Goal: Download file/media

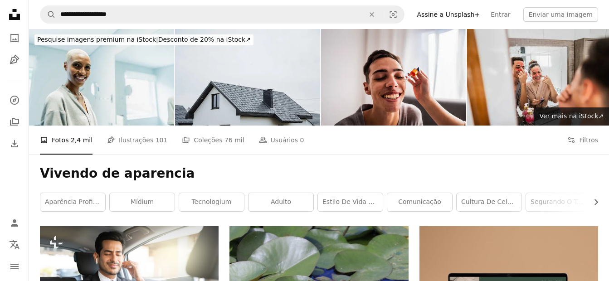
scroll to position [2643, 0]
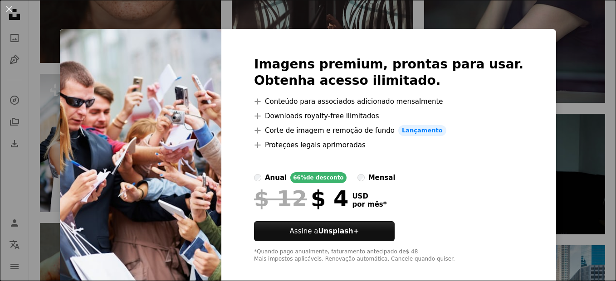
click at [563, 67] on div "An X shape Imagens premium, prontas para usar. Obtenha acesso ilimitado. A plus…" at bounding box center [308, 140] width 616 height 281
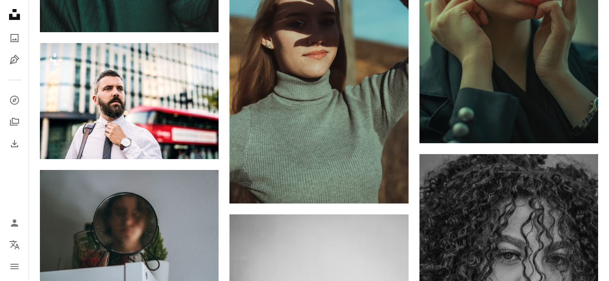
scroll to position [4694, 0]
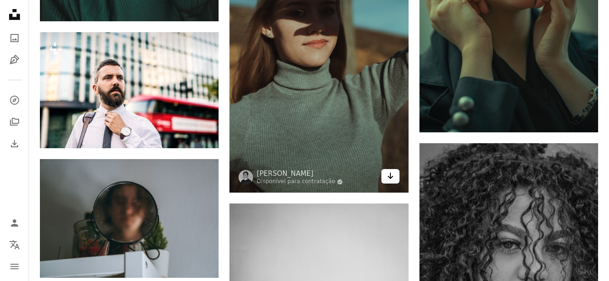
click at [393, 177] on icon "Arrow pointing down" at bounding box center [390, 176] width 7 height 11
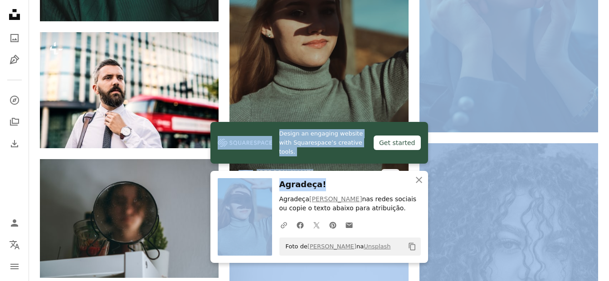
drag, startPoint x: 393, startPoint y: 177, endPoint x: 339, endPoint y: 75, distance: 116.0
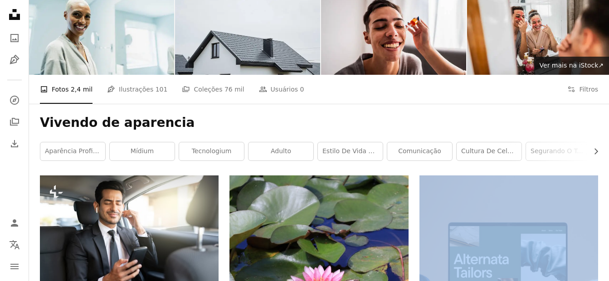
scroll to position [0, 0]
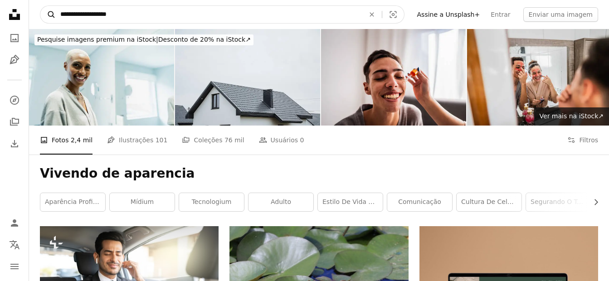
drag, startPoint x: 127, startPoint y: 14, endPoint x: 52, endPoint y: 14, distance: 75.3
click at [52, 14] on form "**********" at bounding box center [222, 14] width 365 height 18
type input "**********"
click at [40, 6] on button "A magnifying glass" at bounding box center [47, 14] width 15 height 17
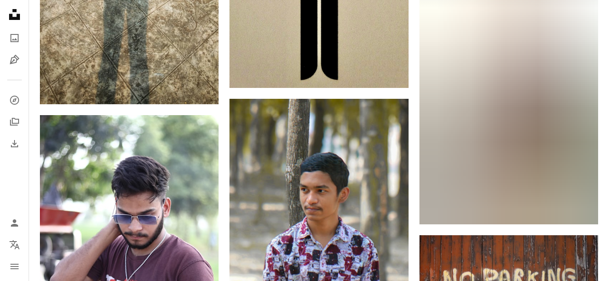
scroll to position [1573, 0]
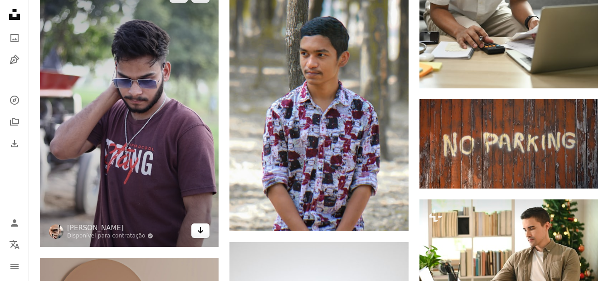
click at [202, 232] on icon "Baixar" at bounding box center [201, 230] width 6 height 6
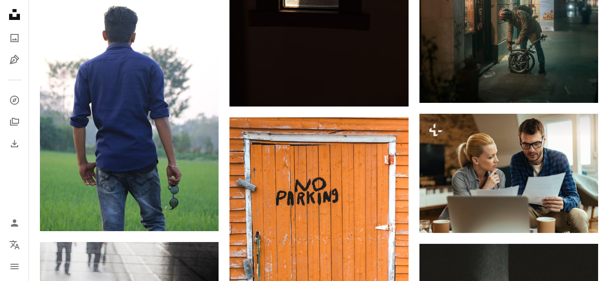
scroll to position [7304, 0]
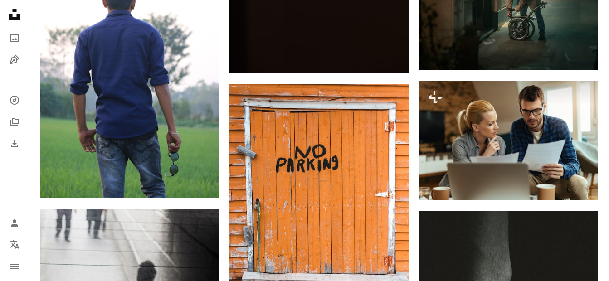
drag, startPoint x: 608, startPoint y: 211, endPoint x: 608, endPoint y: 219, distance: 7.3
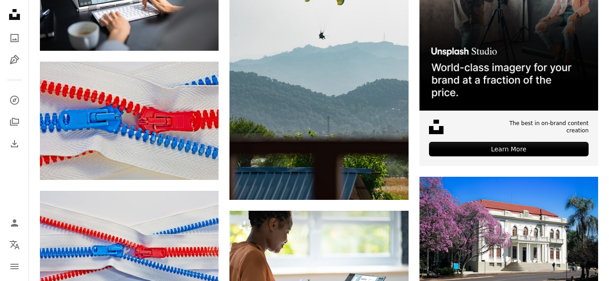
scroll to position [0, 0]
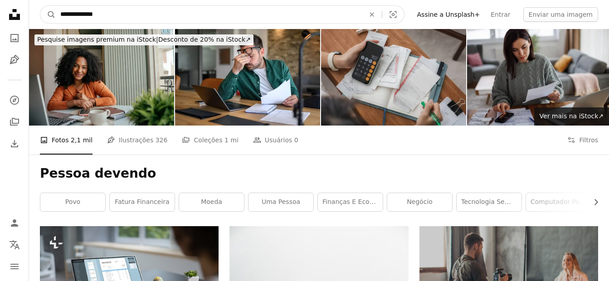
click at [121, 11] on input "**********" at bounding box center [209, 14] width 306 height 17
type input "**********"
click at [40, 6] on button "A magnifying glass" at bounding box center [47, 14] width 15 height 17
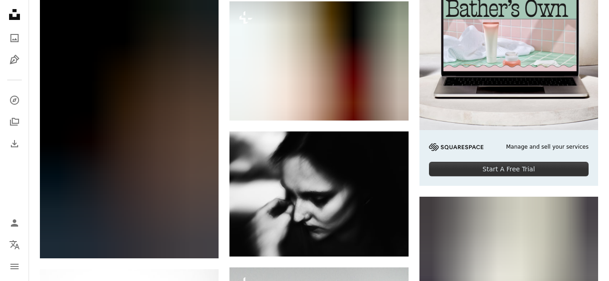
scroll to position [3261, 0]
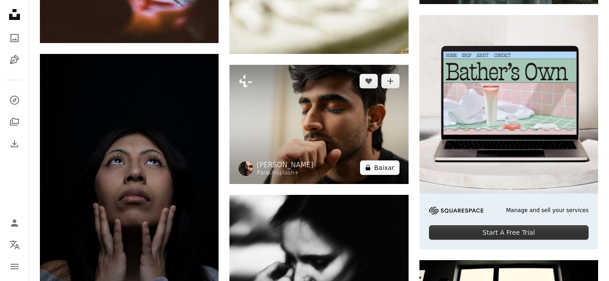
click at [383, 167] on button "A lock Baixar" at bounding box center [379, 168] width 39 height 15
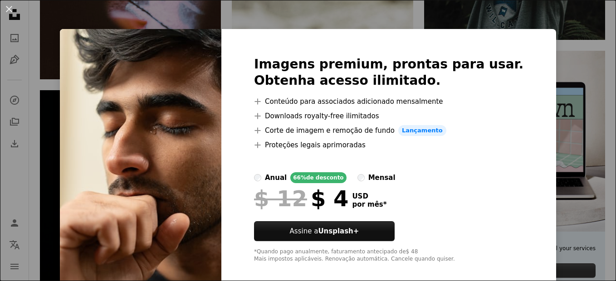
click at [573, 41] on div "An X shape Imagens premium, prontas para usar. Obtenha acesso ilimitado. A plus…" at bounding box center [308, 140] width 616 height 281
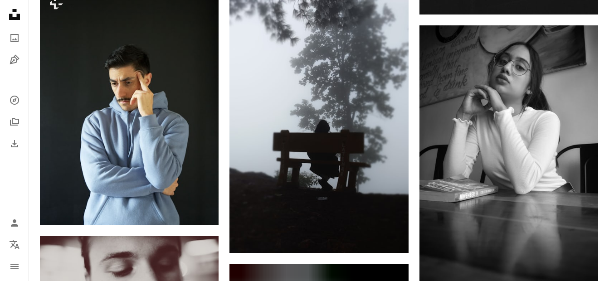
scroll to position [3911, 0]
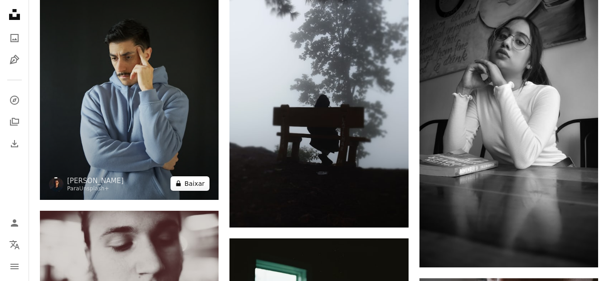
click at [187, 180] on button "A lock Baixar" at bounding box center [190, 183] width 39 height 15
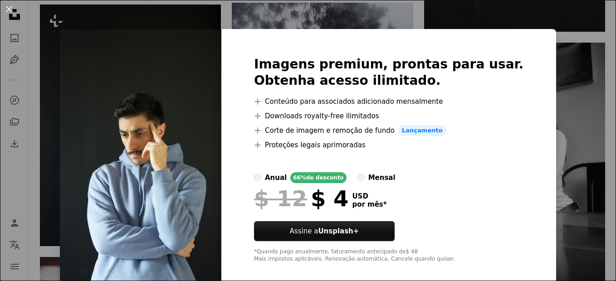
click at [581, 47] on div "An X shape Imagens premium, prontas para usar. Obtenha acesso ilimitado. A plus…" at bounding box center [308, 140] width 616 height 281
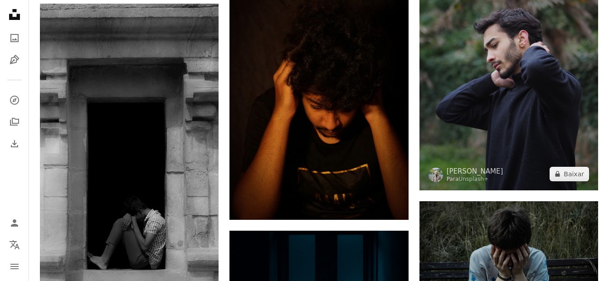
scroll to position [2048, 0]
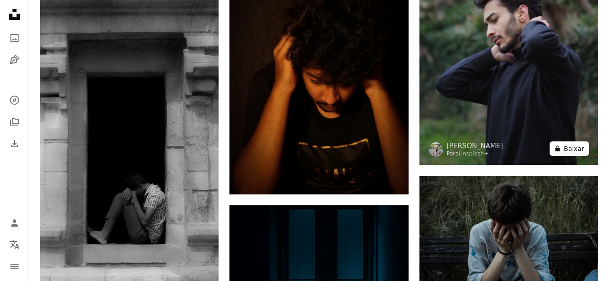
click at [569, 149] on button "A lock Baixar" at bounding box center [569, 148] width 39 height 15
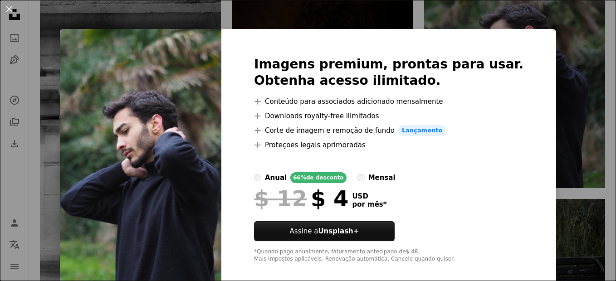
click at [571, 67] on div "An X shape Imagens premium, prontas para usar. Obtenha acesso ilimitado. A plus…" at bounding box center [308, 140] width 616 height 281
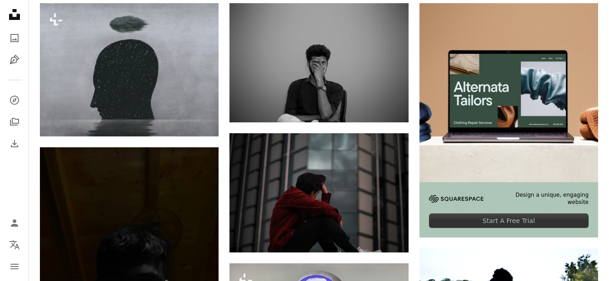
scroll to position [210, 0]
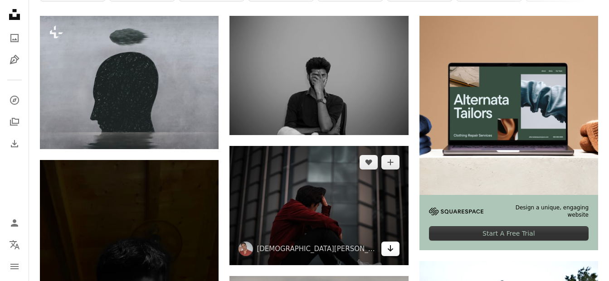
click at [389, 253] on icon "Arrow pointing down" at bounding box center [390, 248] width 7 height 11
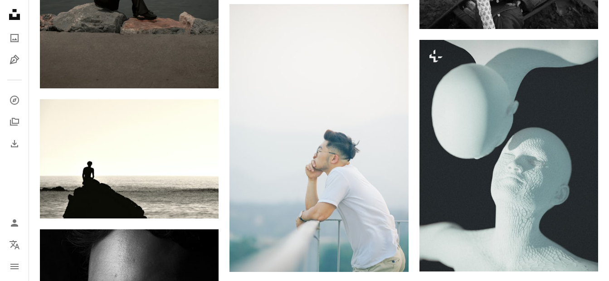
scroll to position [7665, 0]
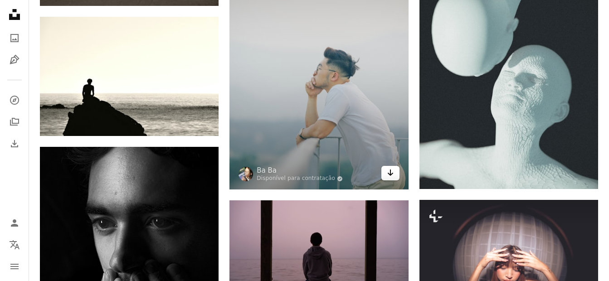
click at [392, 173] on icon "Arrow pointing down" at bounding box center [390, 172] width 7 height 11
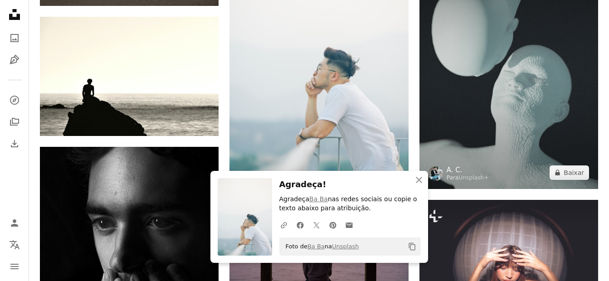
drag, startPoint x: 538, startPoint y: 145, endPoint x: 465, endPoint y: 173, distance: 78.2
click at [538, 145] on img at bounding box center [508, 73] width 179 height 232
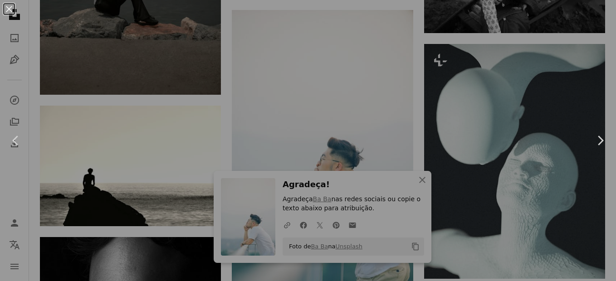
click at [419, 184] on div "An X shape Chevron left Chevron right" at bounding box center [308, 140] width 616 height 281
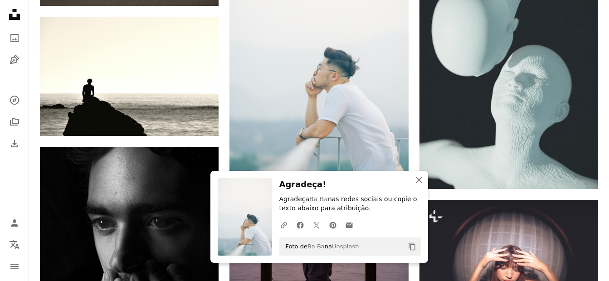
click at [418, 178] on icon "An X shape" at bounding box center [419, 180] width 11 height 11
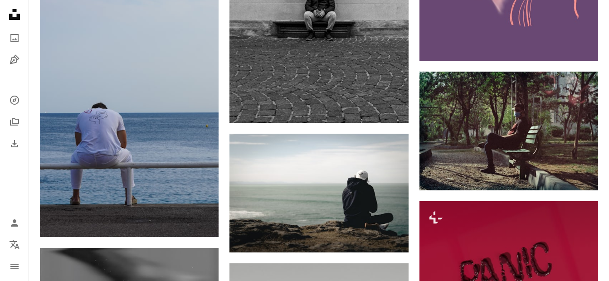
scroll to position [8792, 0]
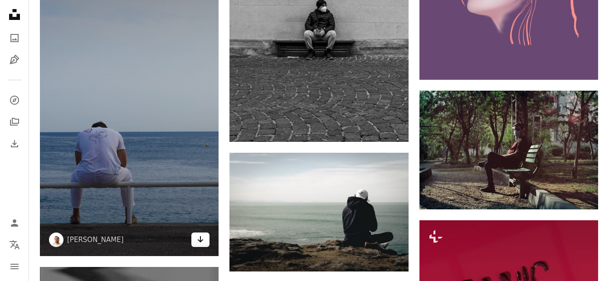
click at [200, 239] on icon "Arrow pointing down" at bounding box center [200, 239] width 7 height 11
